Goal: Use online tool/utility

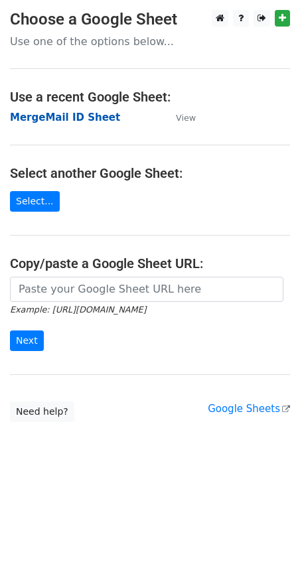
click at [21, 120] on strong "MergeMail ID Sheet" at bounding box center [65, 117] width 110 height 12
click at [20, 115] on strong "MergeMail ID Sheet" at bounding box center [65, 117] width 110 height 12
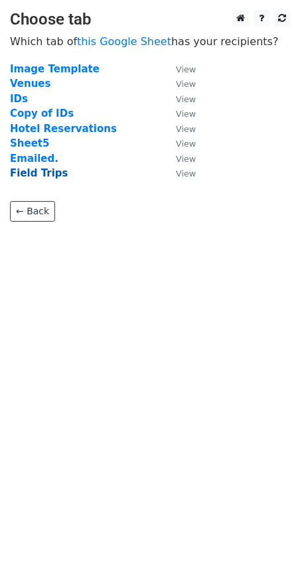
click at [34, 174] on strong "Field Trips" at bounding box center [39, 173] width 58 height 12
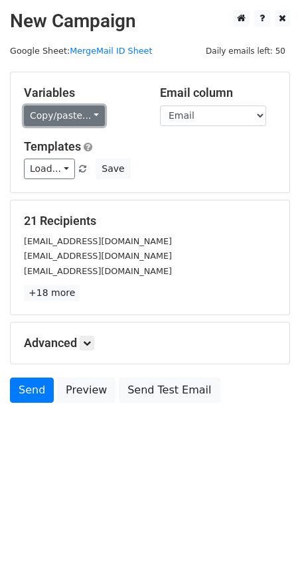
click at [62, 120] on link "Copy/paste..." at bounding box center [64, 115] width 81 height 21
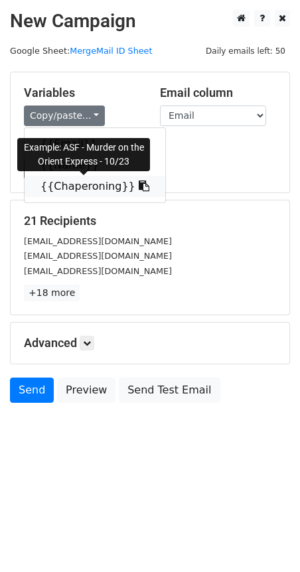
click at [56, 187] on link "{{Chaperoning}}" at bounding box center [95, 186] width 141 height 21
